Goal: Transaction & Acquisition: Download file/media

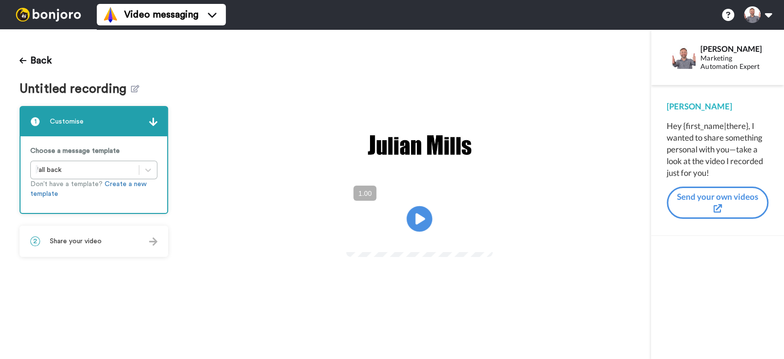
click at [420, 217] on icon "Play/Pause" at bounding box center [420, 219] width 26 height 46
click at [397, 217] on video at bounding box center [419, 217] width 147 height 73
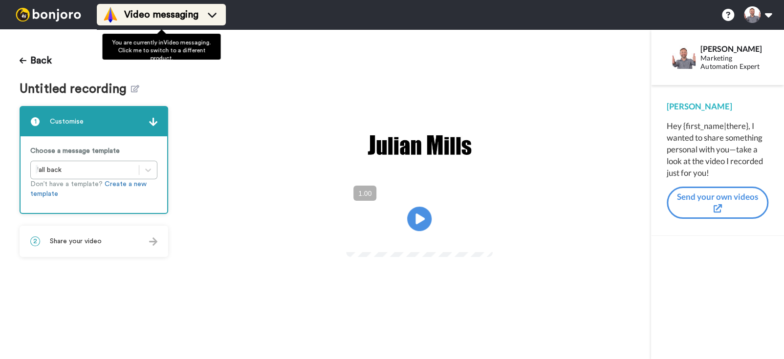
click at [183, 17] on span "Video messaging" at bounding box center [161, 15] width 74 height 14
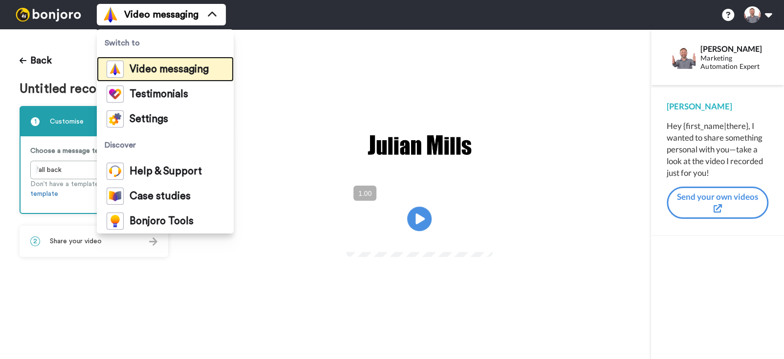
click at [147, 71] on span "Video messaging" at bounding box center [168, 69] width 79 height 10
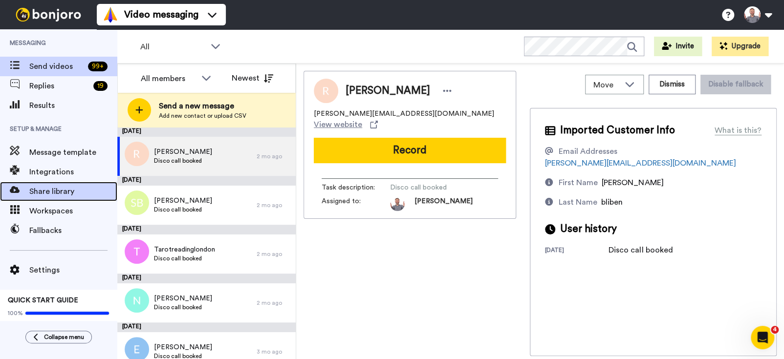
click at [44, 191] on span "Share library" at bounding box center [73, 192] width 88 height 12
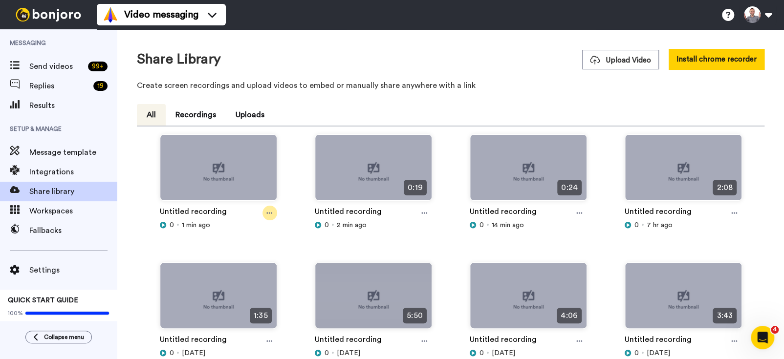
click at [268, 212] on icon at bounding box center [269, 213] width 6 height 7
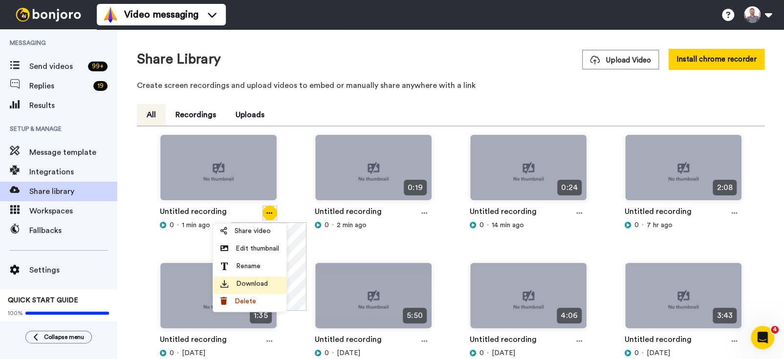
click at [247, 283] on span "Download" at bounding box center [252, 284] width 32 height 10
